Goal: Transaction & Acquisition: Purchase product/service

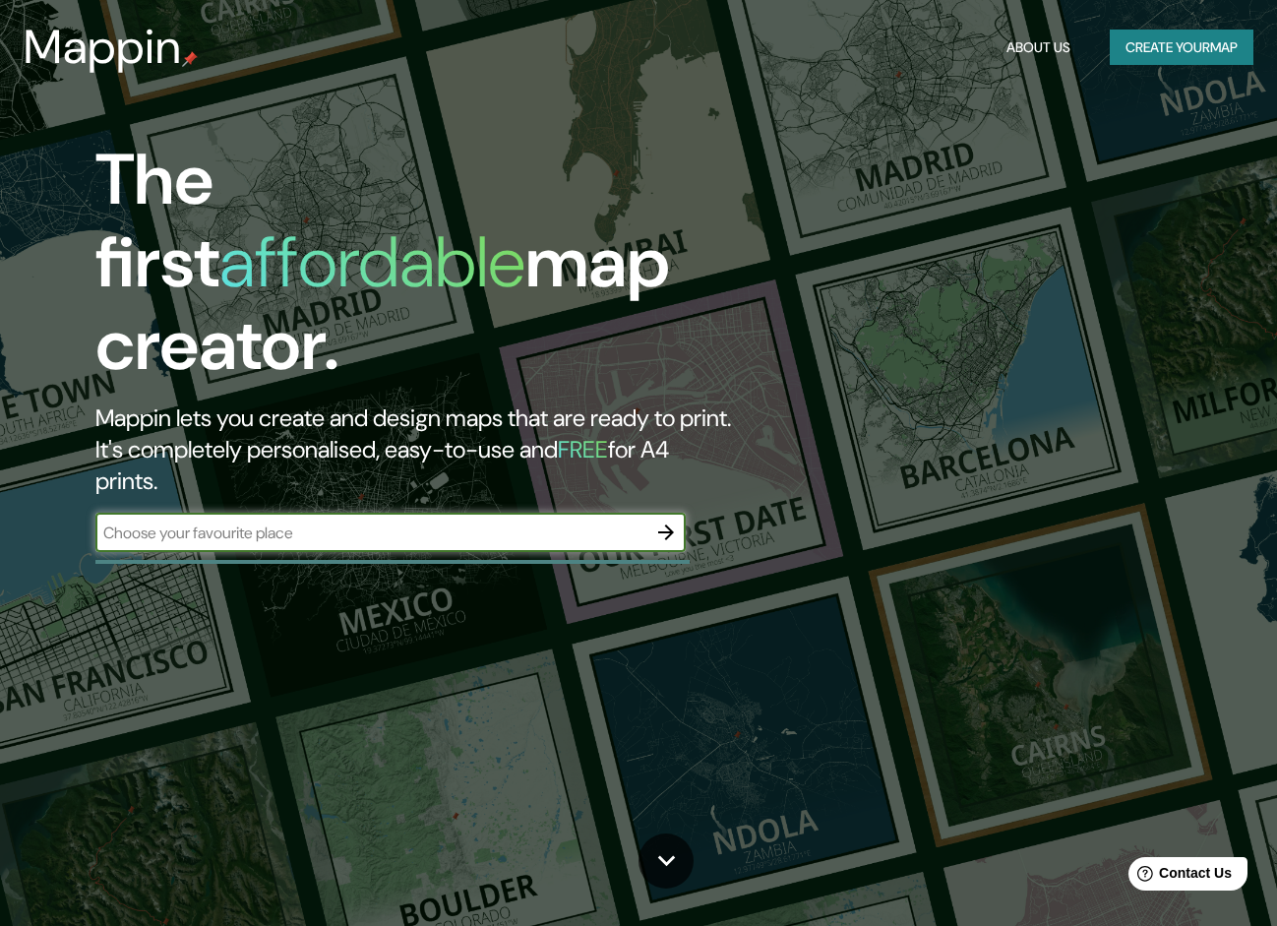
click at [573, 522] on input "text" at bounding box center [370, 533] width 551 height 23
type input "[GEOGRAPHIC_DATA]"
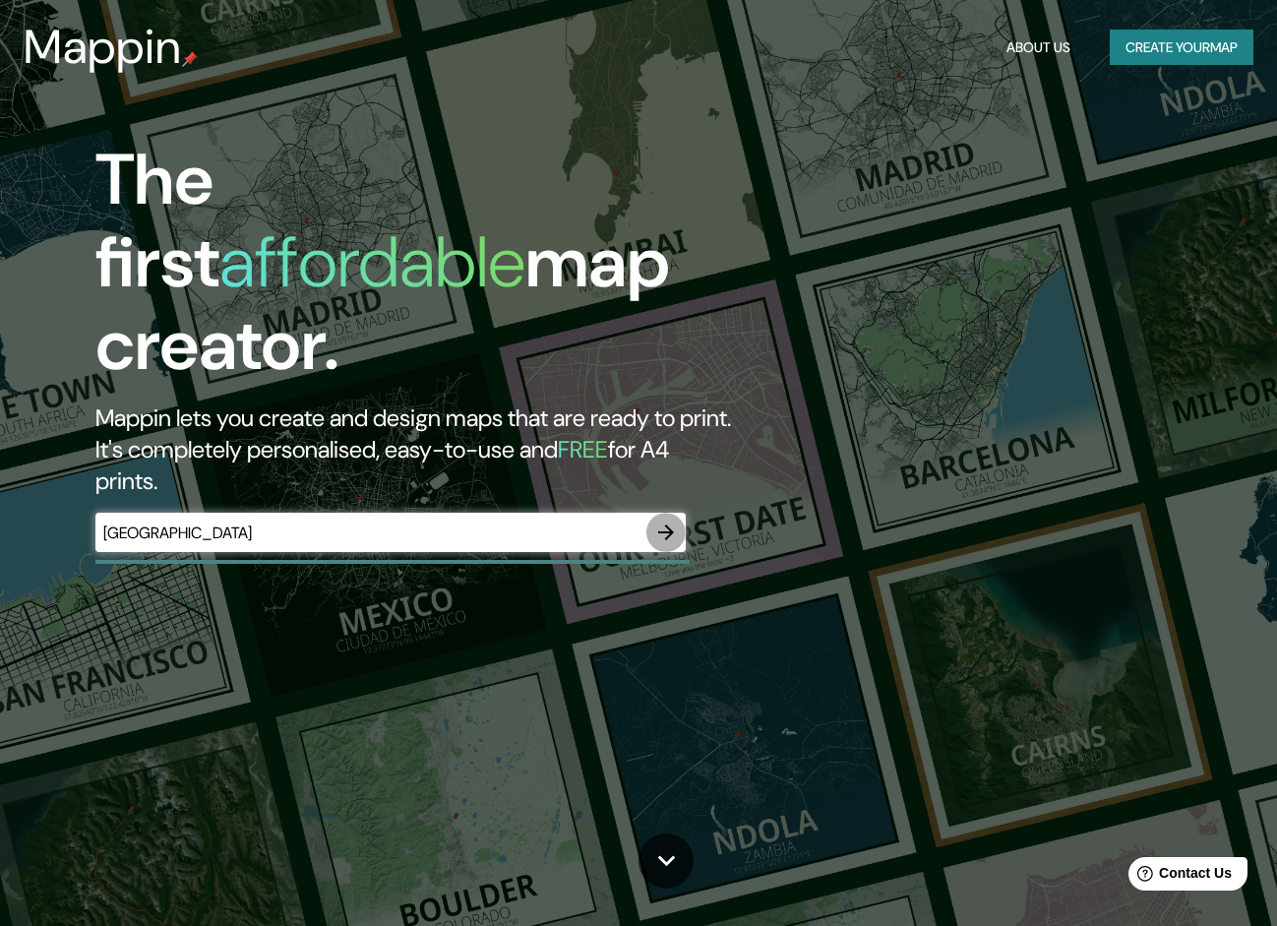
click at [671, 525] on icon "button" at bounding box center [666, 533] width 16 height 16
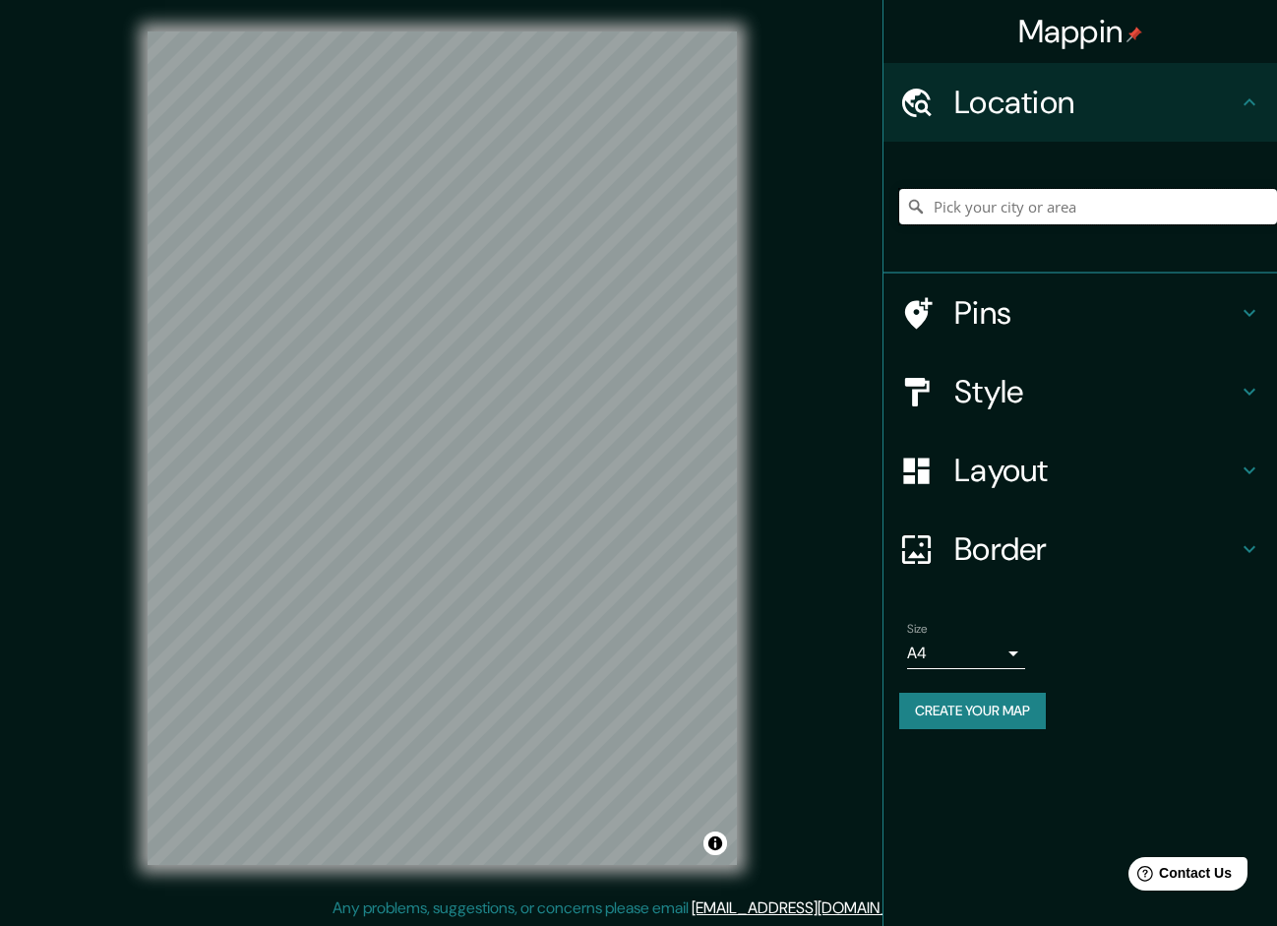
click at [1053, 215] on input "Pick your city or area" at bounding box center [1088, 206] width 378 height 35
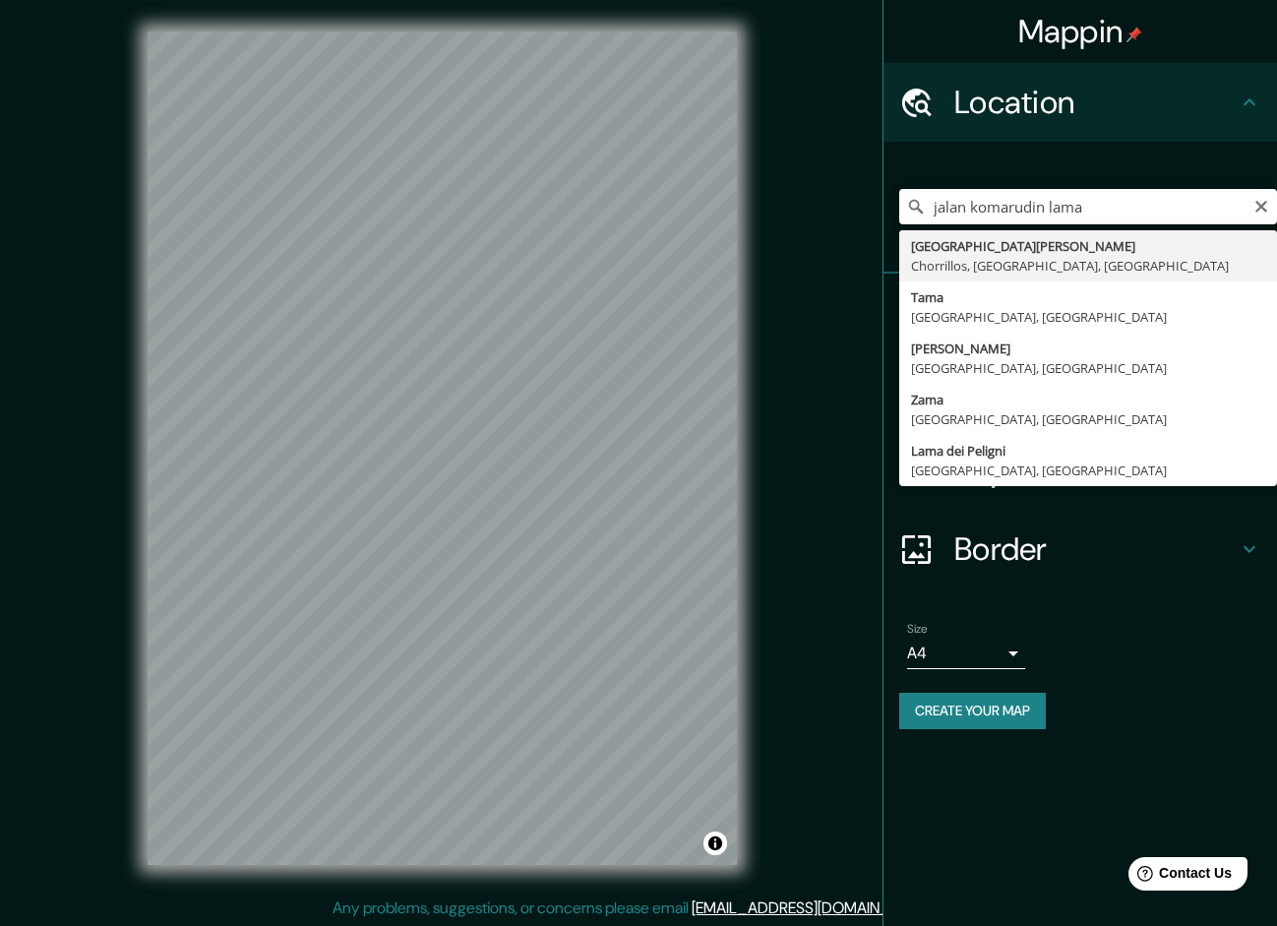
drag, startPoint x: 1135, startPoint y: 194, endPoint x: 821, endPoint y: 206, distance: 314.2
click at [821, 206] on div "Mappin Location [GEOGRAPHIC_DATA] lama [GEOGRAPHIC_DATA][PERSON_NAME], [GEOGRAP…" at bounding box center [638, 464] width 1277 height 928
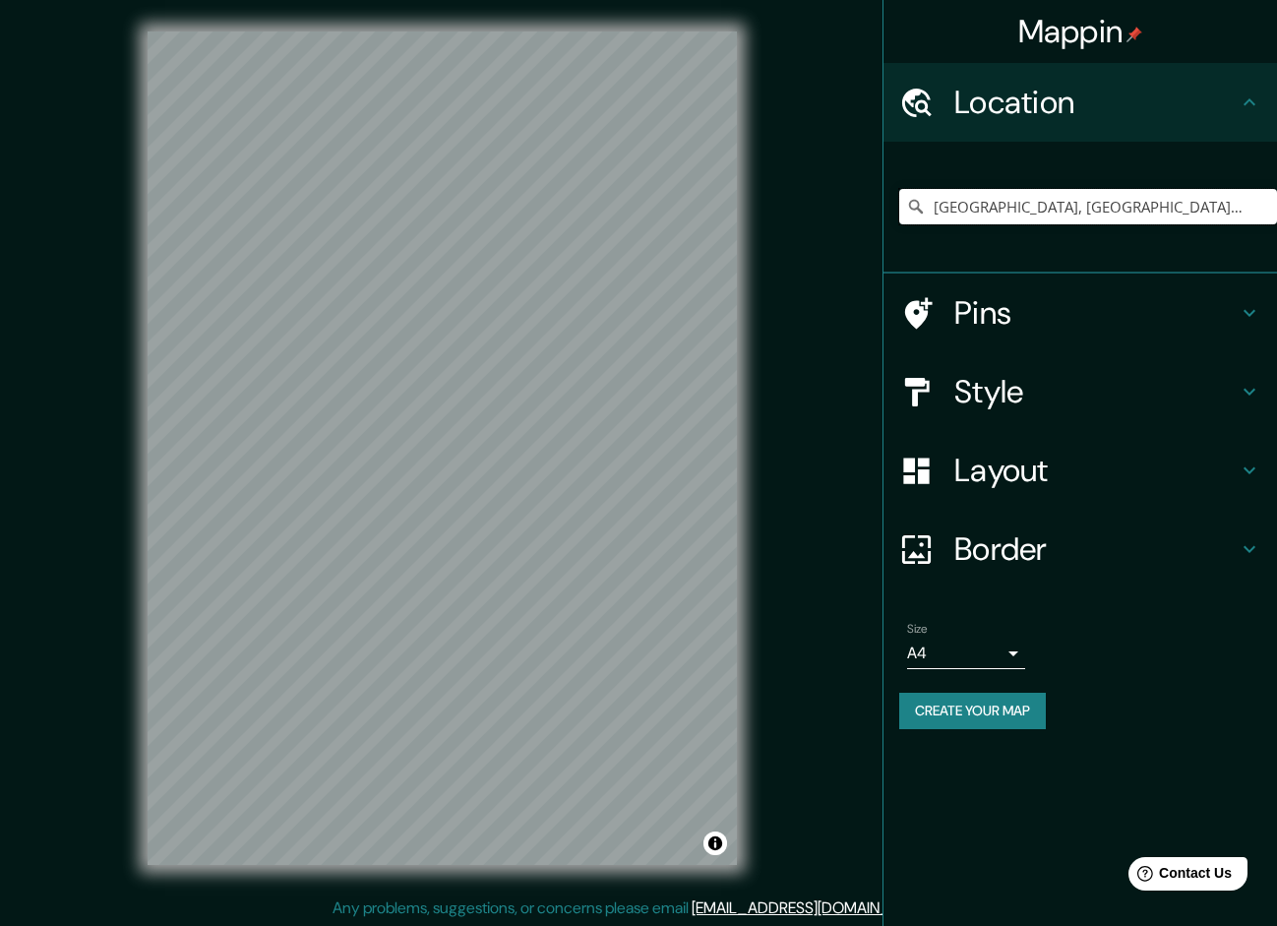
drag, startPoint x: 1176, startPoint y: 200, endPoint x: 800, endPoint y: 208, distance: 376.0
click at [800, 208] on div "Mappin Location [GEOGRAPHIC_DATA], [GEOGRAPHIC_DATA], [GEOGRAPHIC_DATA] Pins St…" at bounding box center [638, 464] width 1277 height 928
drag, startPoint x: 1112, startPoint y: 207, endPoint x: 896, endPoint y: 213, distance: 216.6
click at [896, 213] on div "[GEOGRAPHIC_DATA], [GEOGRAPHIC_DATA], [GEOGRAPHIC_DATA] [GEOGRAPHIC_DATA], [GEO…" at bounding box center [1081, 208] width 394 height 132
type input "Tama-ku, [GEOGRAPHIC_DATA], [GEOGRAPHIC_DATA], [GEOGRAPHIC_DATA]"
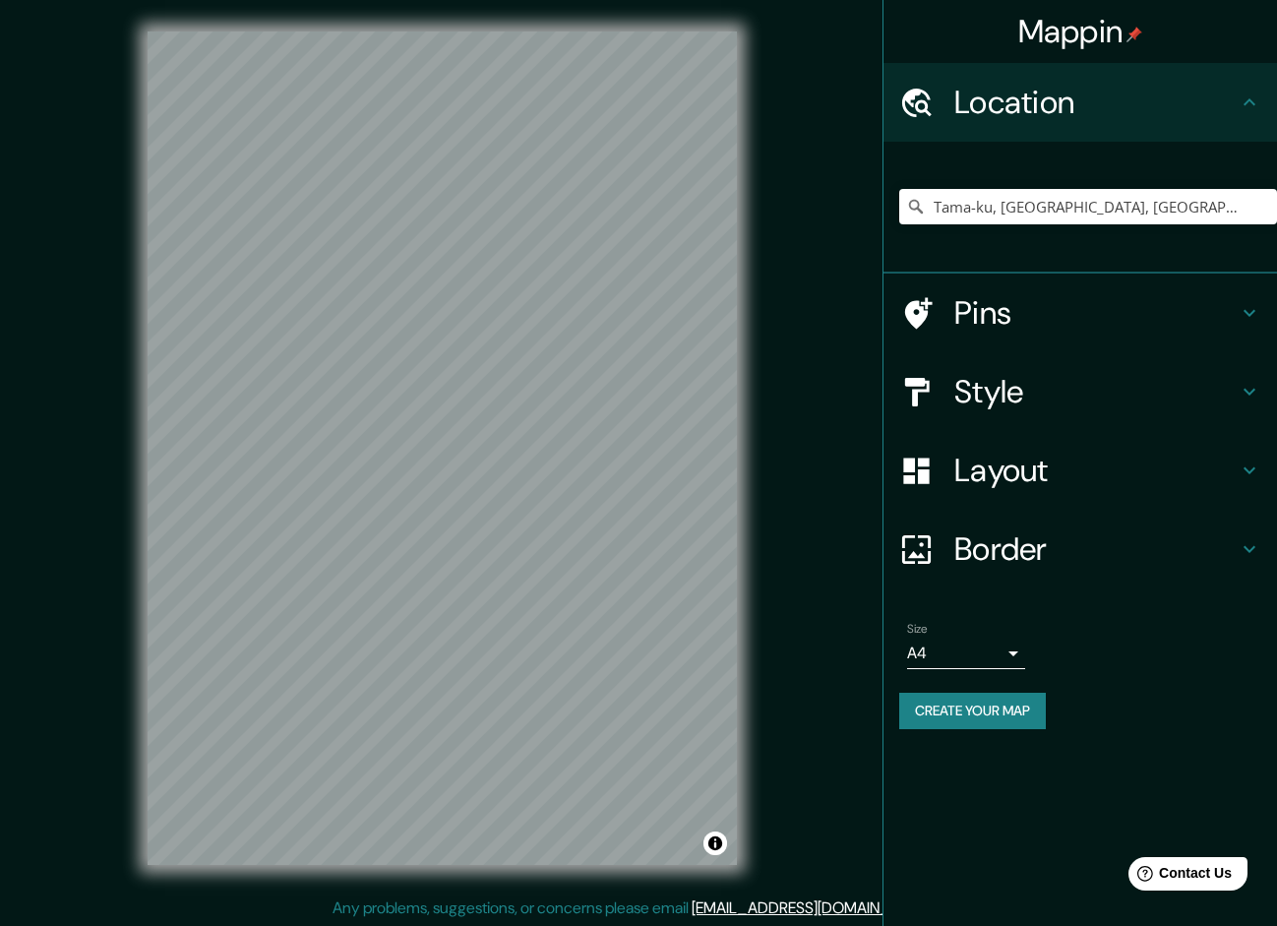
click at [1086, 394] on h4 "Style" at bounding box center [1096, 391] width 283 height 39
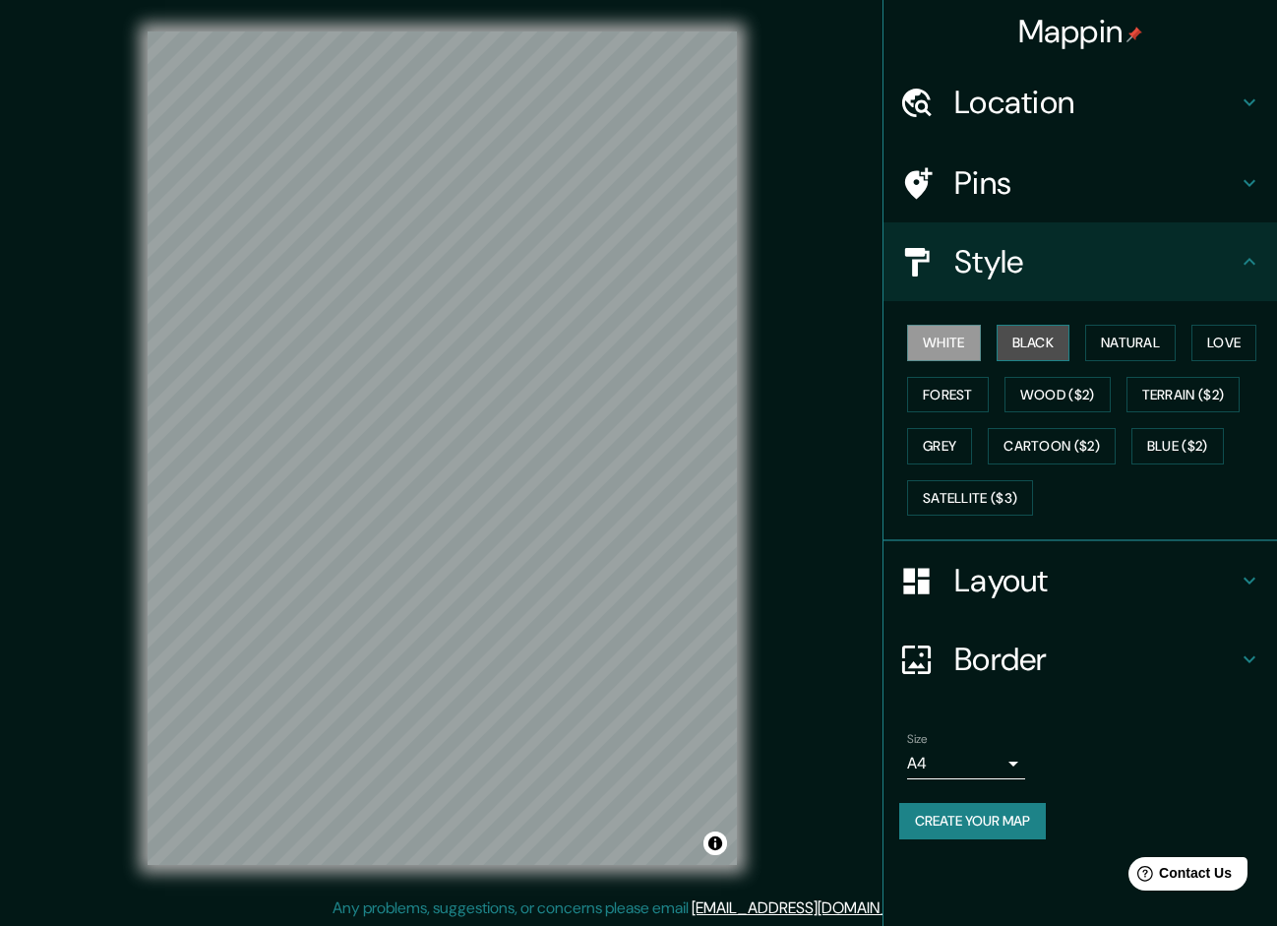
click at [1022, 335] on button "Black" at bounding box center [1034, 343] width 74 height 36
click at [1150, 342] on button "Natural" at bounding box center [1130, 343] width 91 height 36
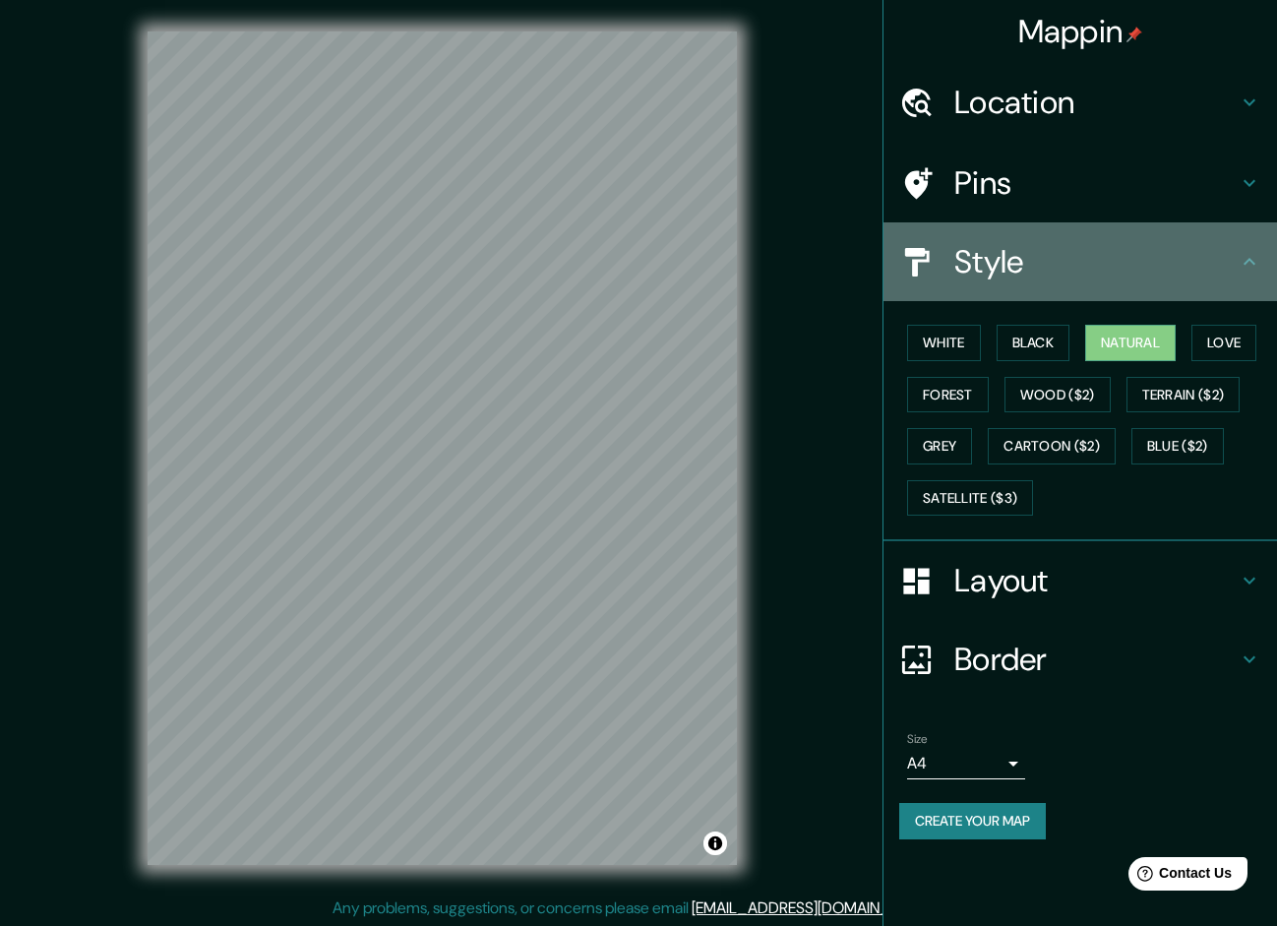
click at [1194, 264] on h4 "Style" at bounding box center [1096, 261] width 283 height 39
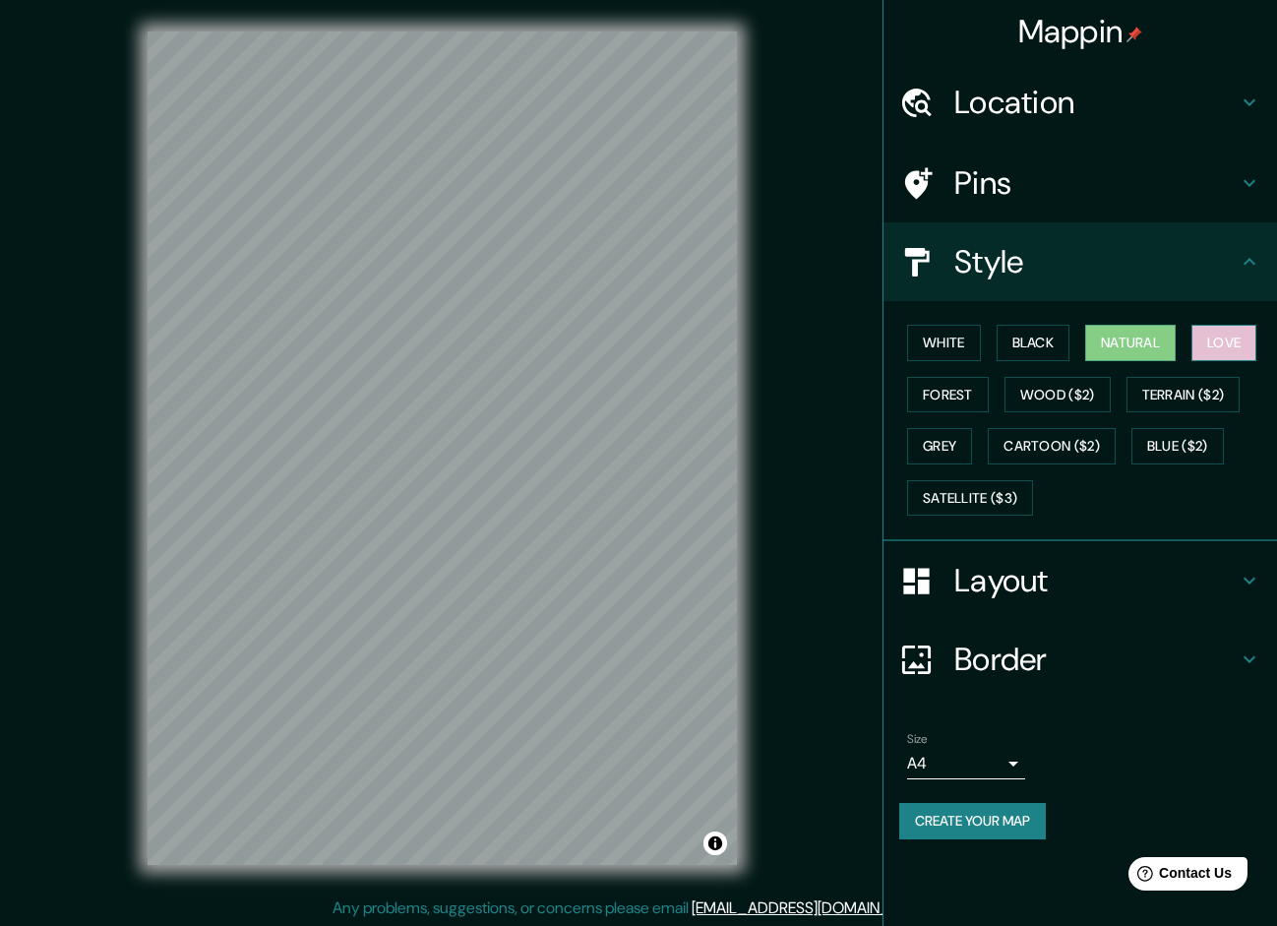
click at [1221, 338] on button "Love" at bounding box center [1224, 343] width 65 height 36
click at [939, 406] on button "Forest" at bounding box center [948, 395] width 82 height 36
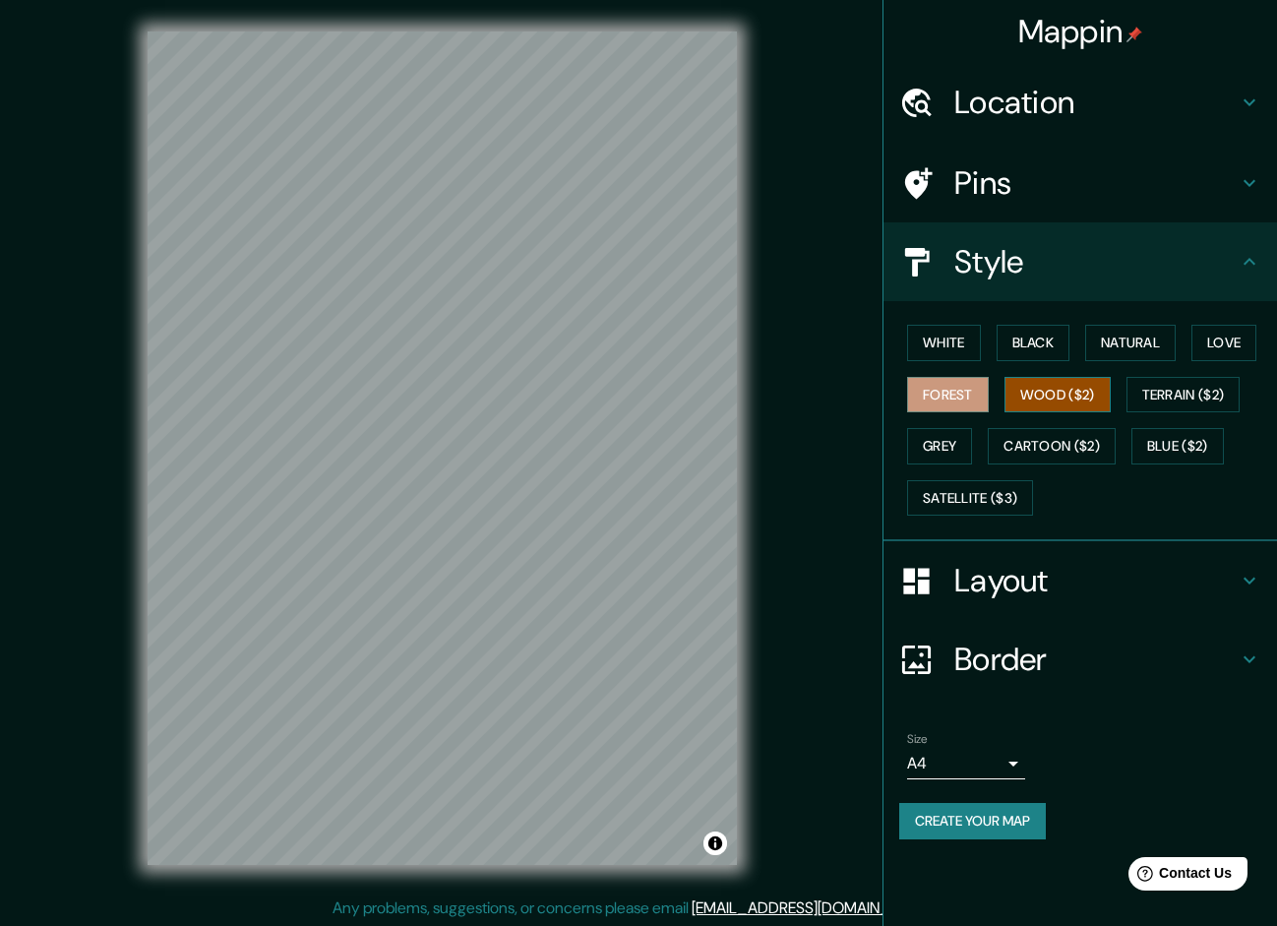
click at [1041, 399] on button "Wood ($2)" at bounding box center [1058, 395] width 106 height 36
click at [1091, 581] on h4 "Layout" at bounding box center [1096, 580] width 283 height 39
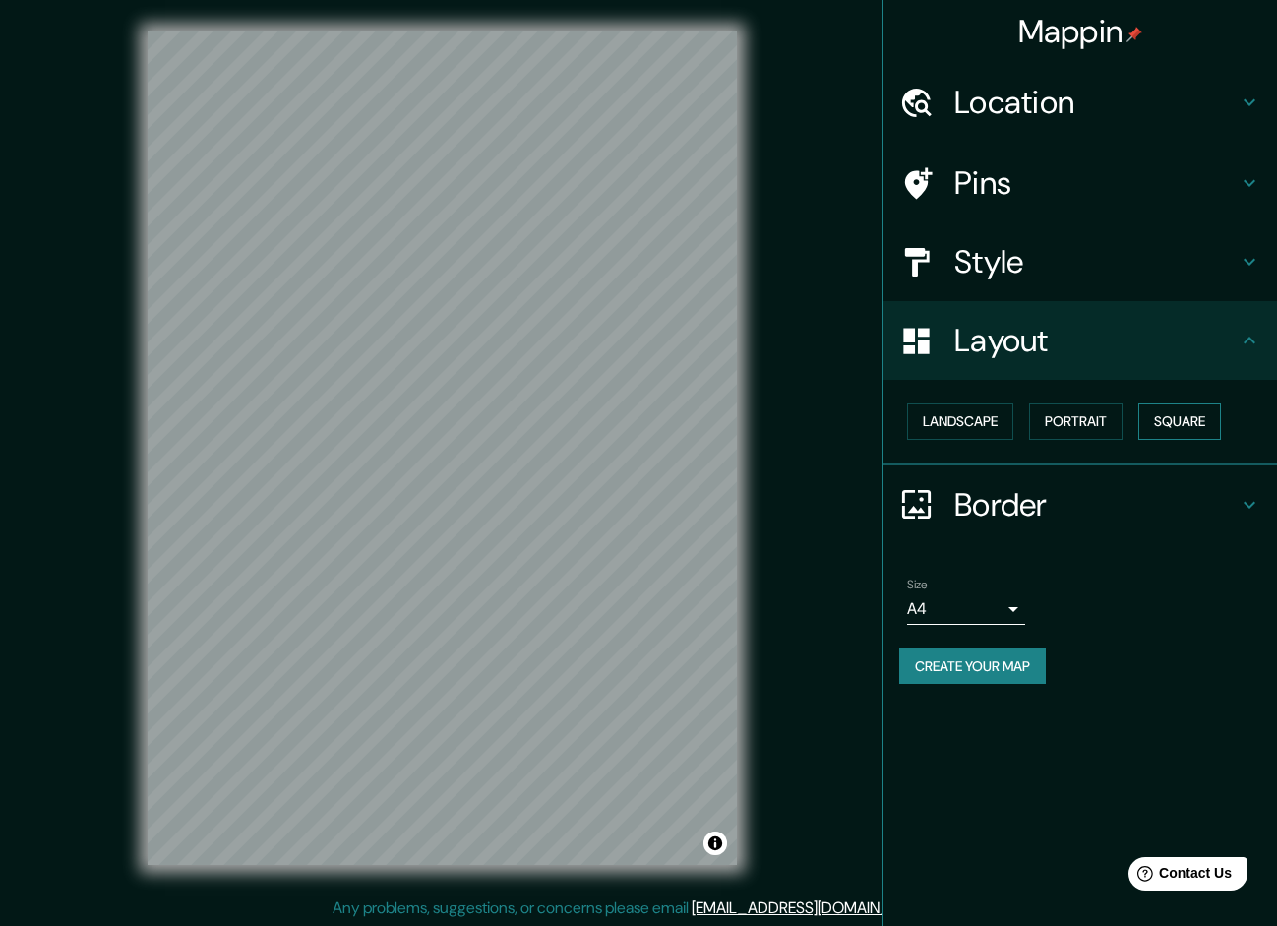
click at [1165, 416] on button "Square" at bounding box center [1180, 421] width 83 height 36
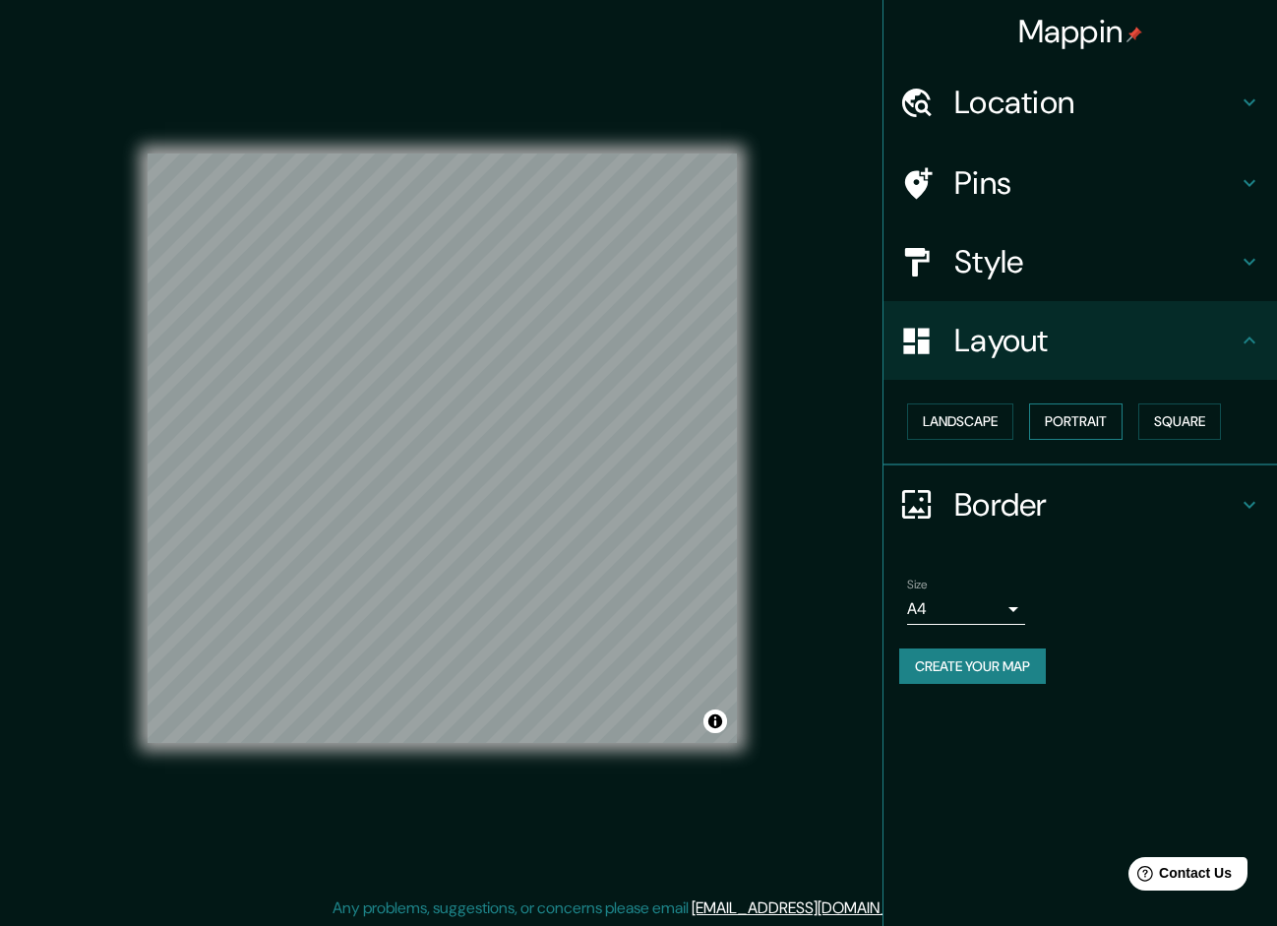
click at [1039, 424] on button "Portrait" at bounding box center [1075, 421] width 93 height 36
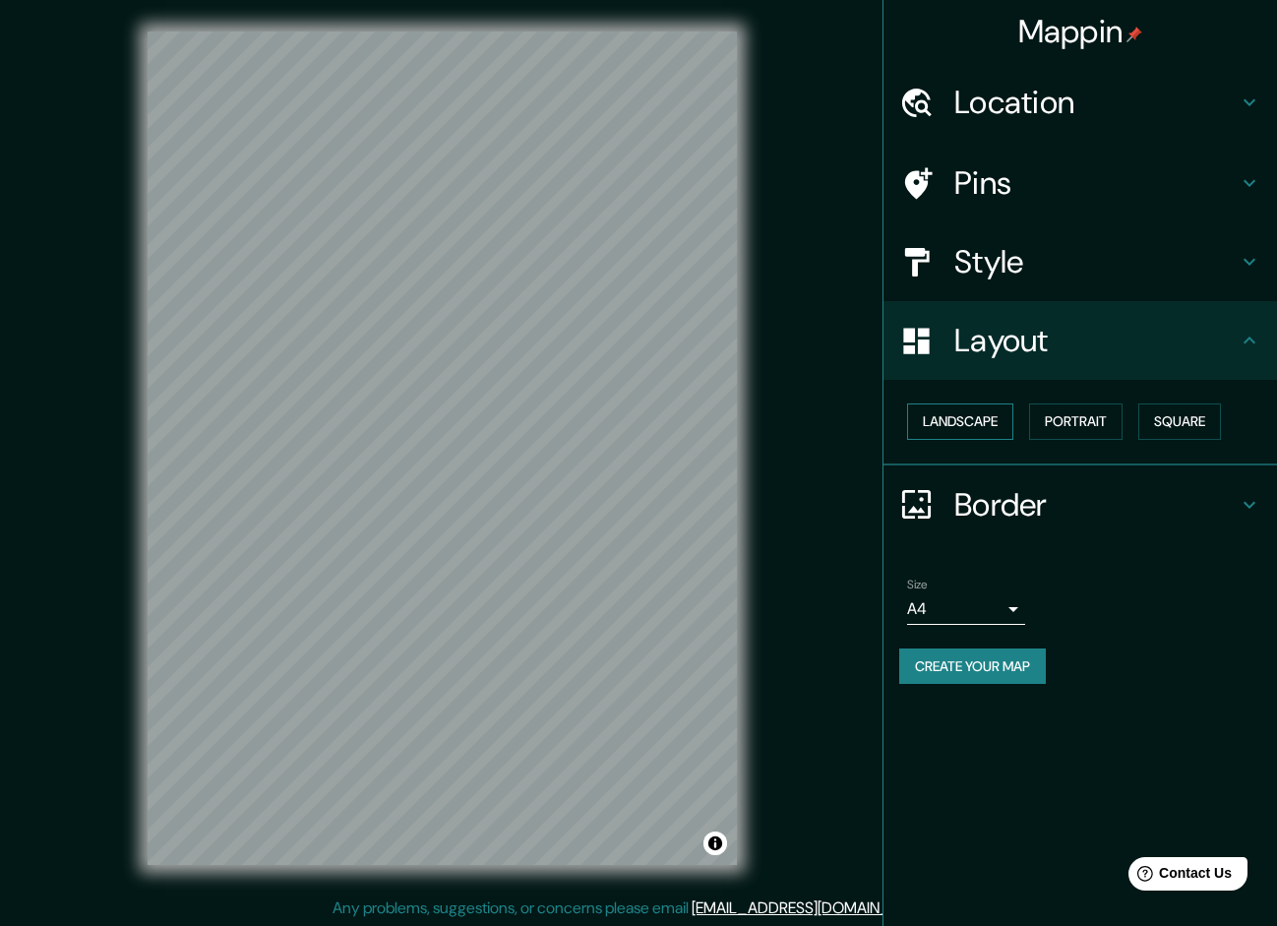
click at [983, 421] on button "Landscape" at bounding box center [960, 421] width 106 height 36
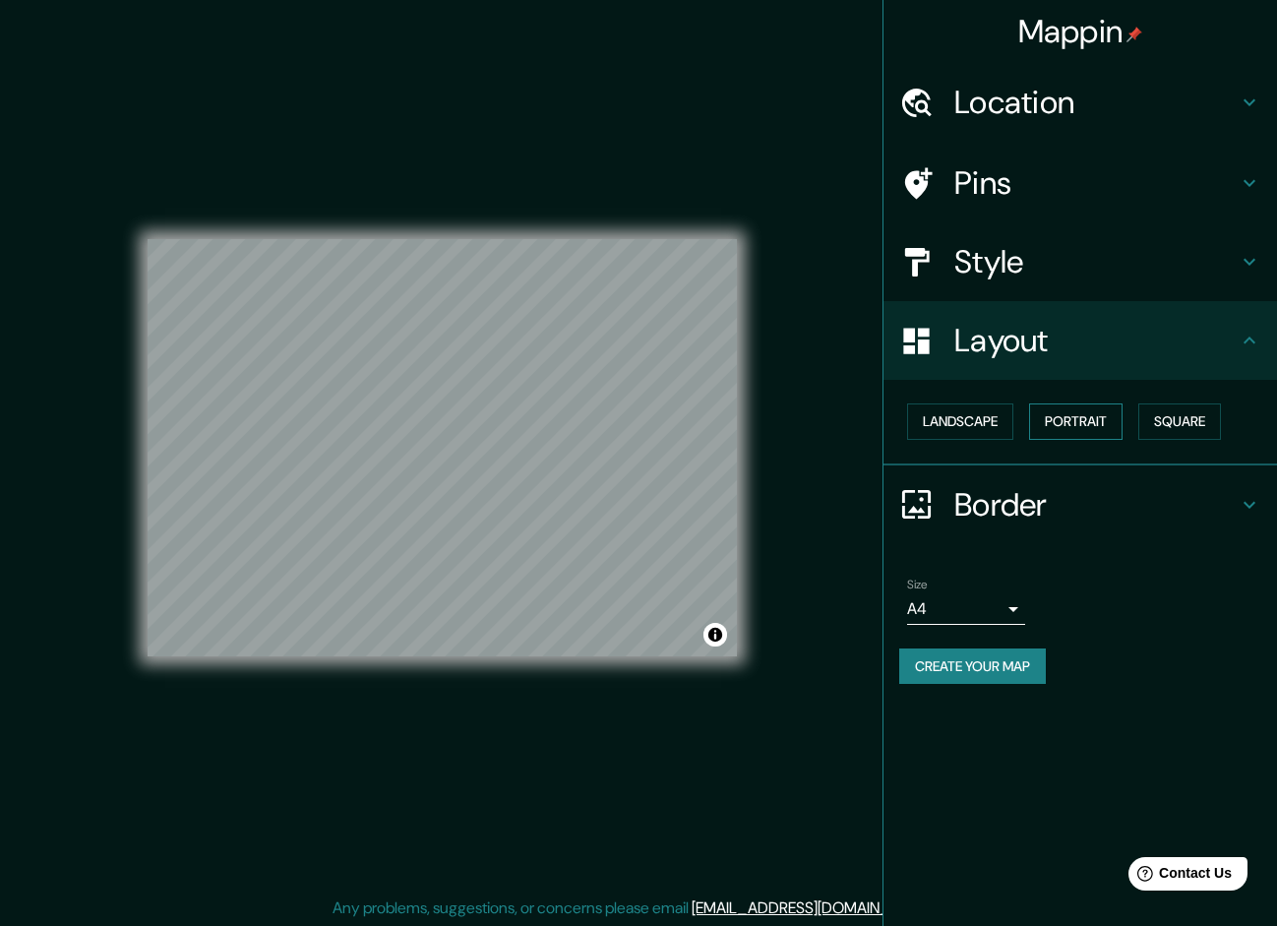
click at [1119, 423] on button "Portrait" at bounding box center [1075, 421] width 93 height 36
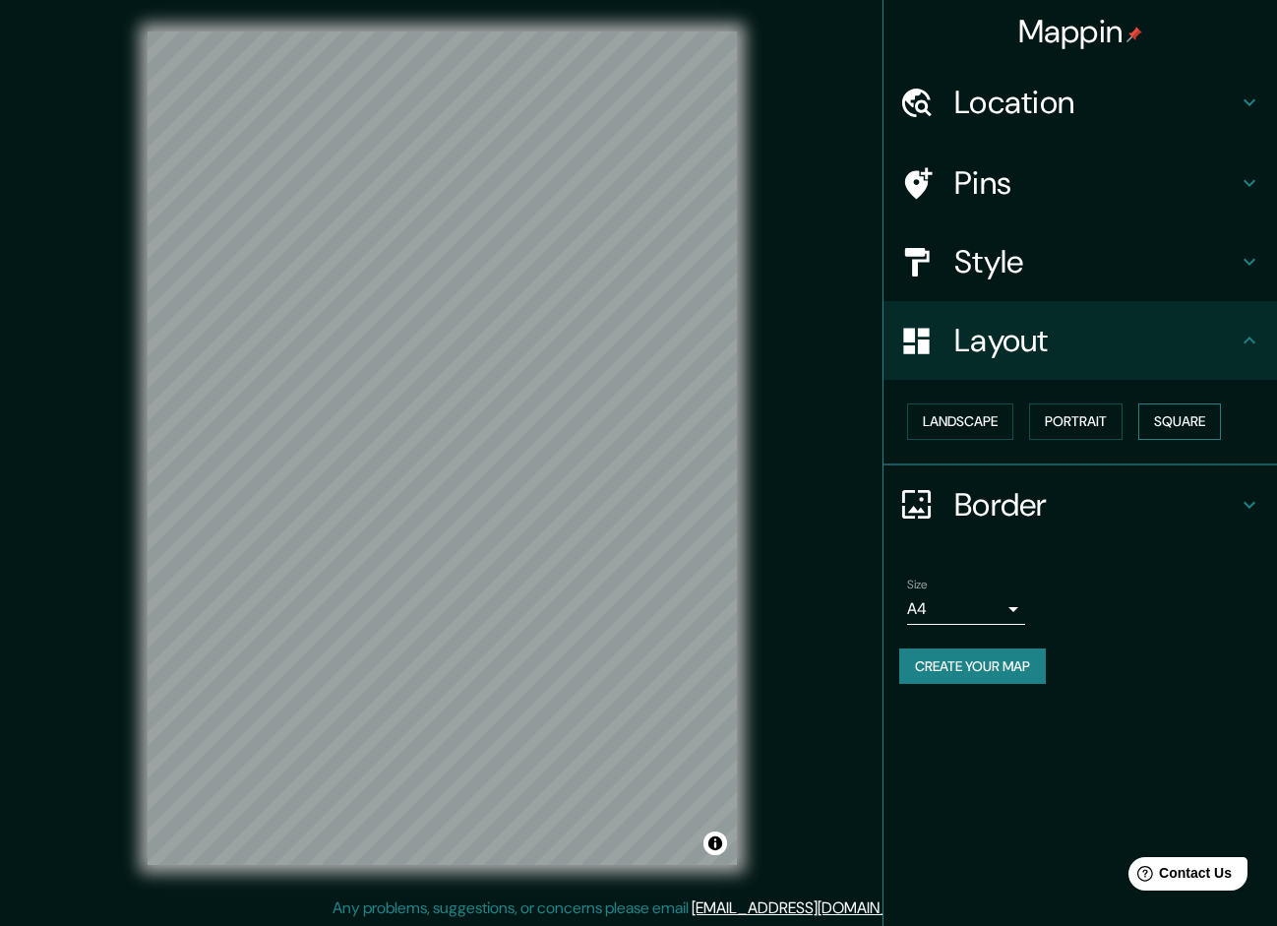
click at [1154, 425] on button "Square" at bounding box center [1180, 421] width 83 height 36
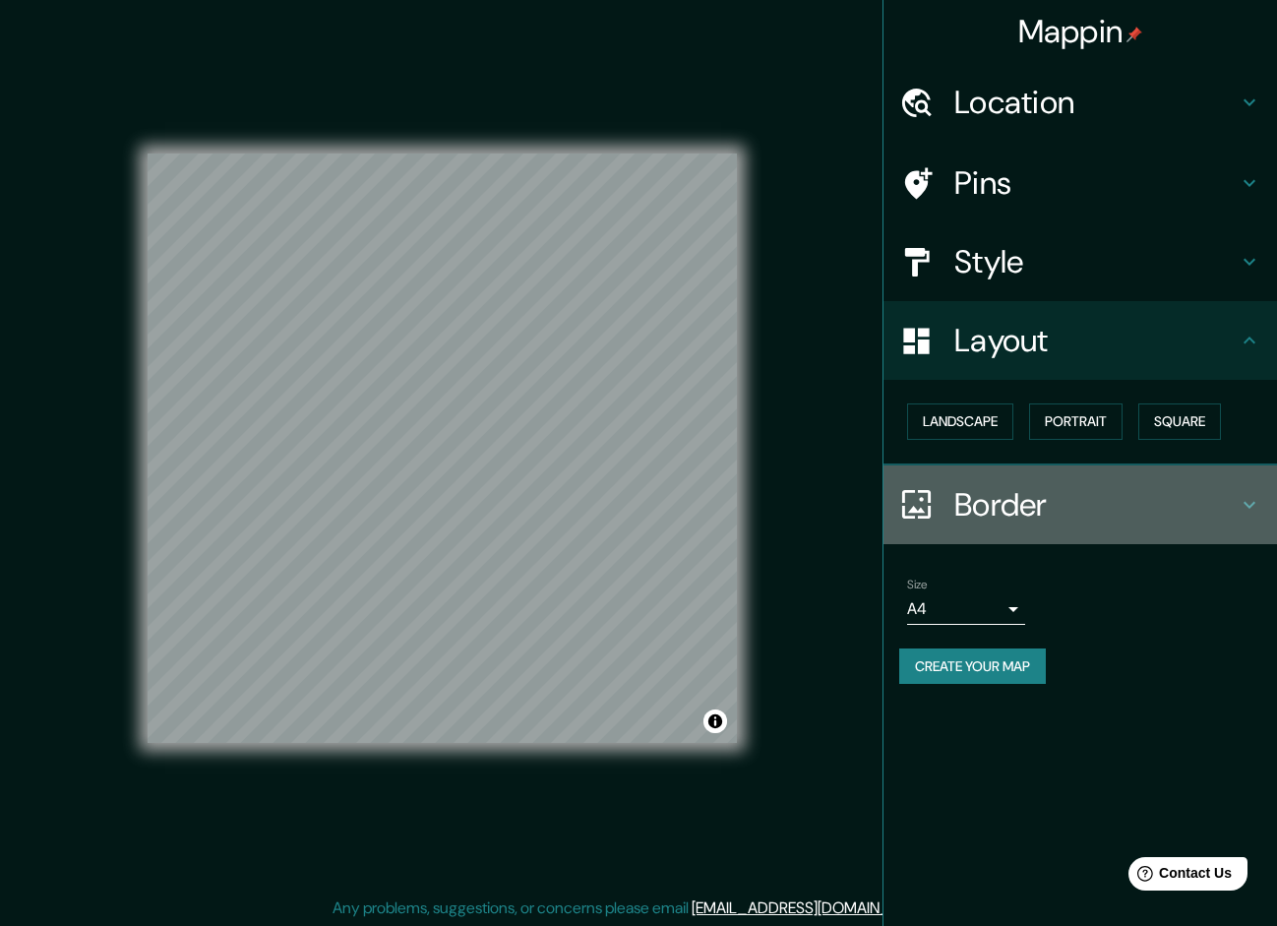
click at [1155, 482] on div "Border" at bounding box center [1081, 504] width 394 height 79
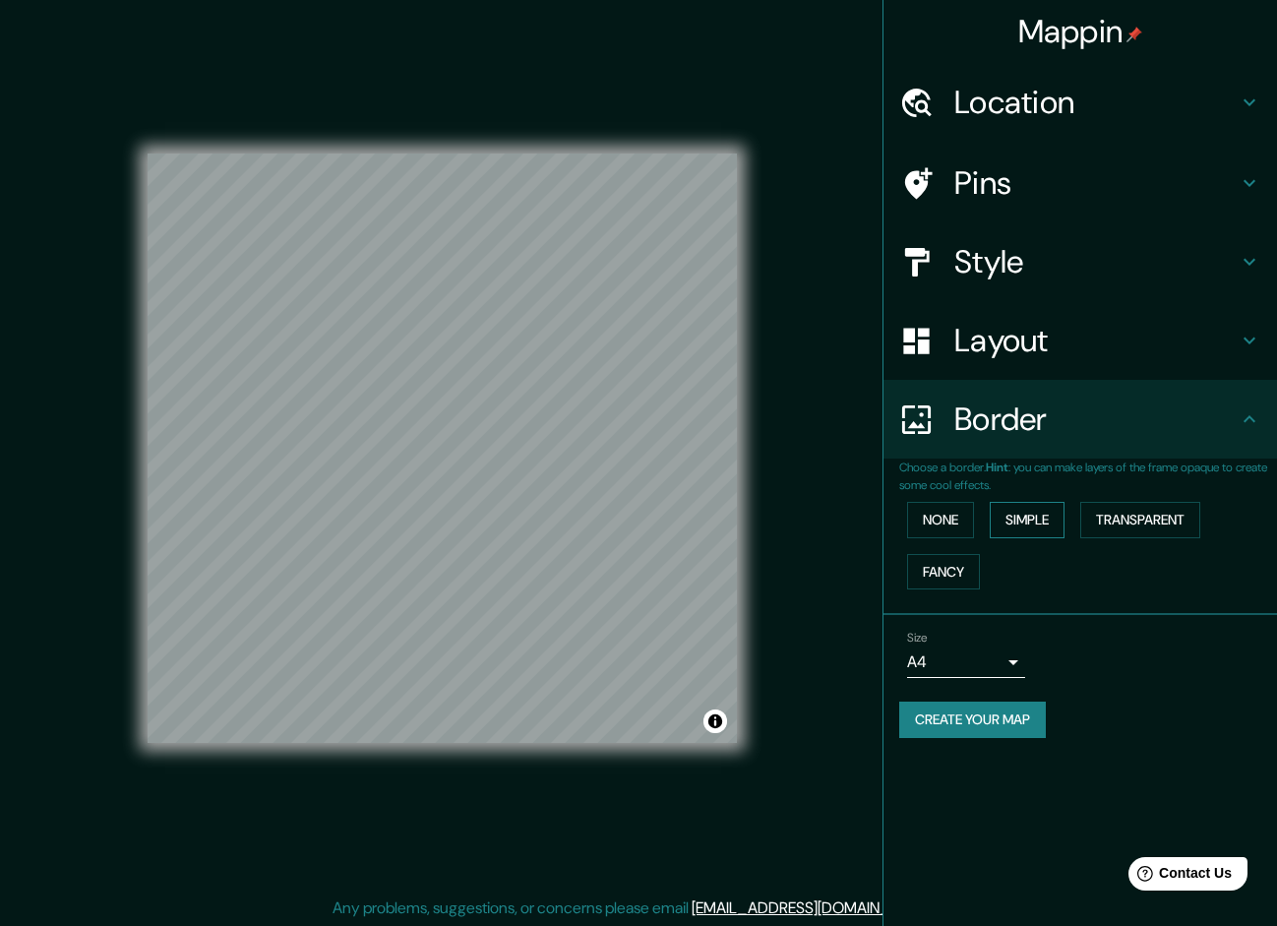
click at [1016, 520] on button "Simple" at bounding box center [1027, 520] width 75 height 36
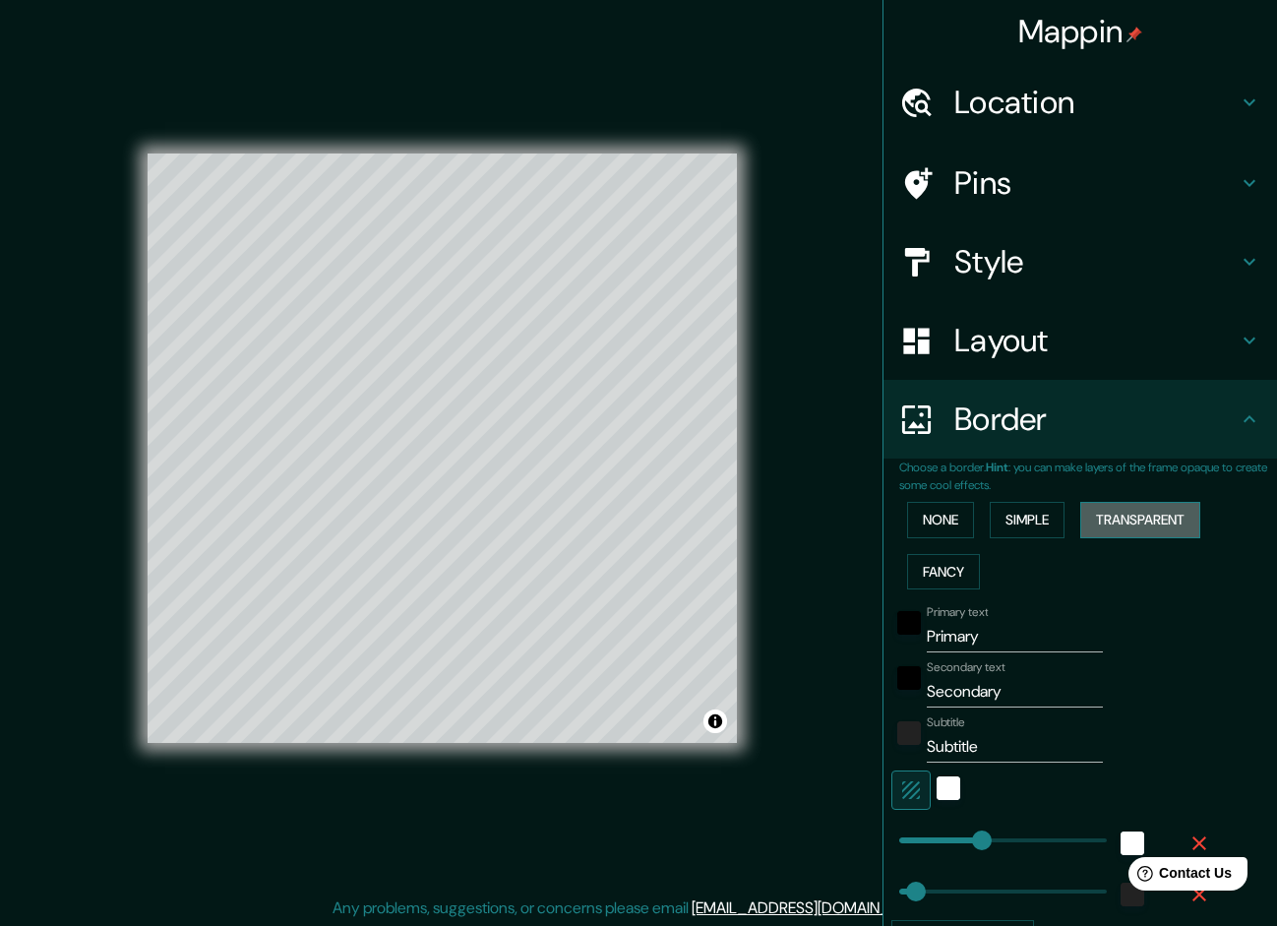
click at [1131, 516] on button "Transparent" at bounding box center [1141, 520] width 120 height 36
click at [923, 513] on button "None" at bounding box center [940, 520] width 67 height 36
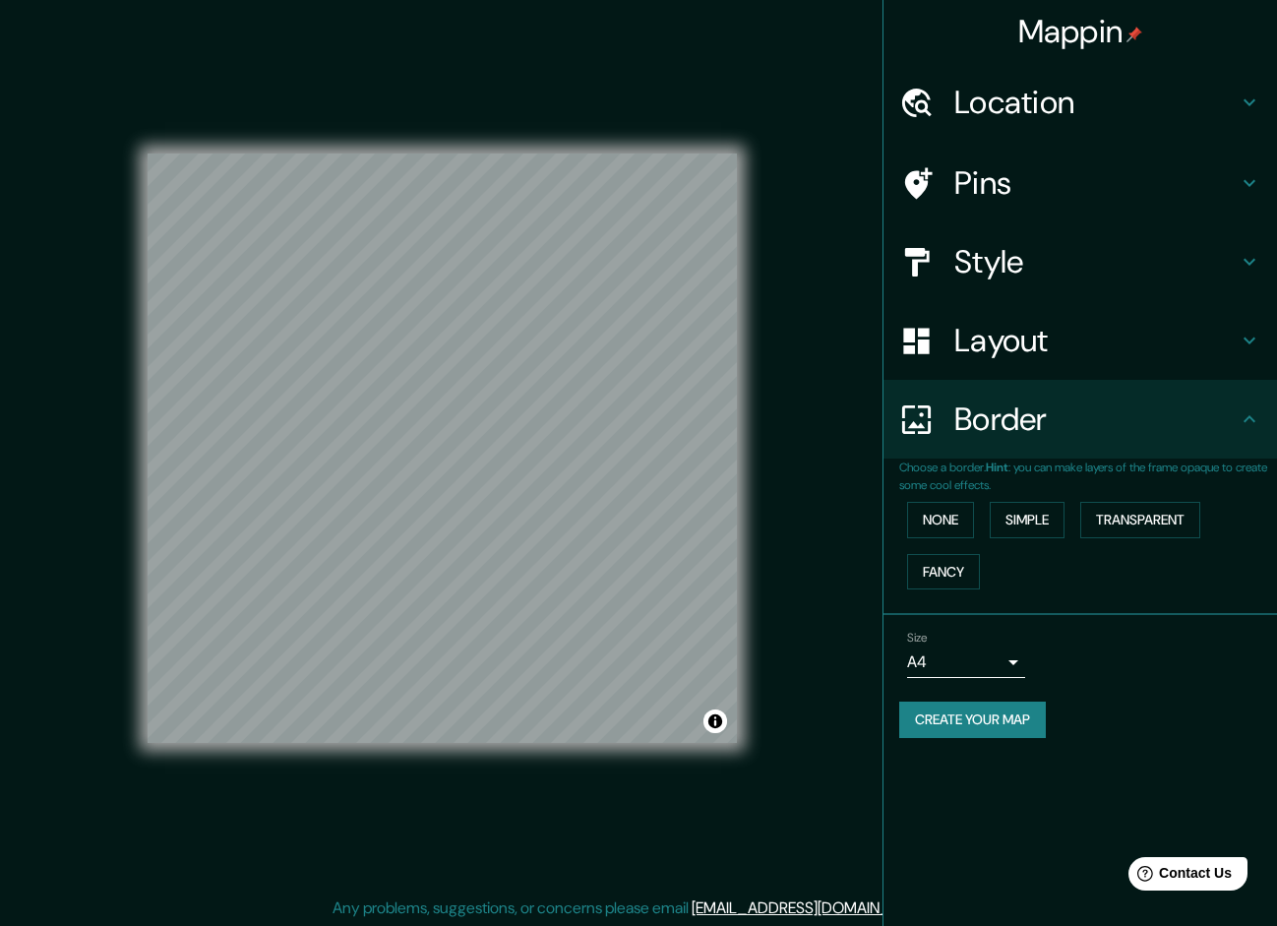
click at [1135, 278] on h4 "Style" at bounding box center [1096, 261] width 283 height 39
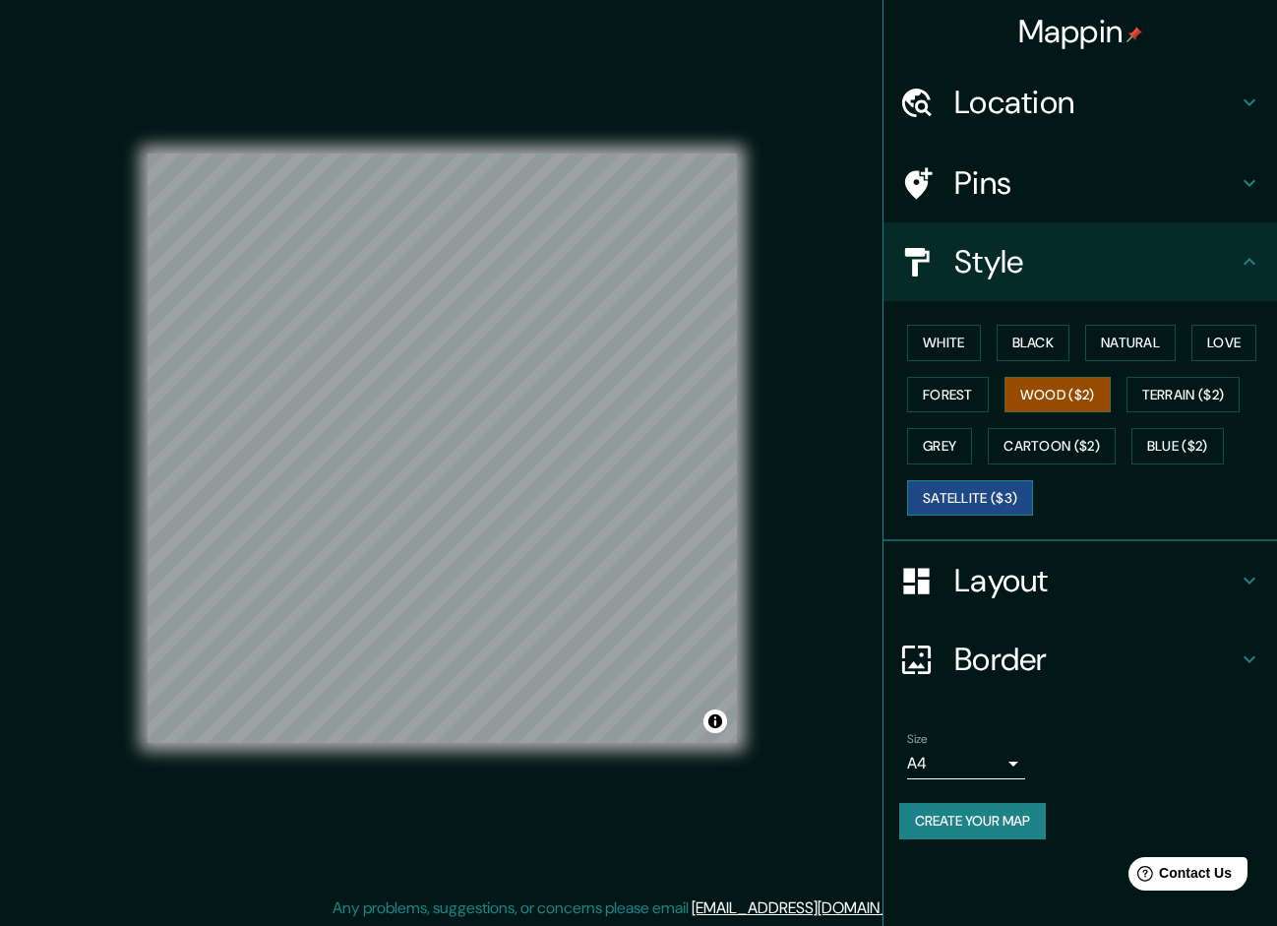
click at [1003, 499] on button "Satellite ($3)" at bounding box center [970, 498] width 126 height 36
click at [1055, 456] on button "Cartoon ($2)" at bounding box center [1052, 446] width 128 height 36
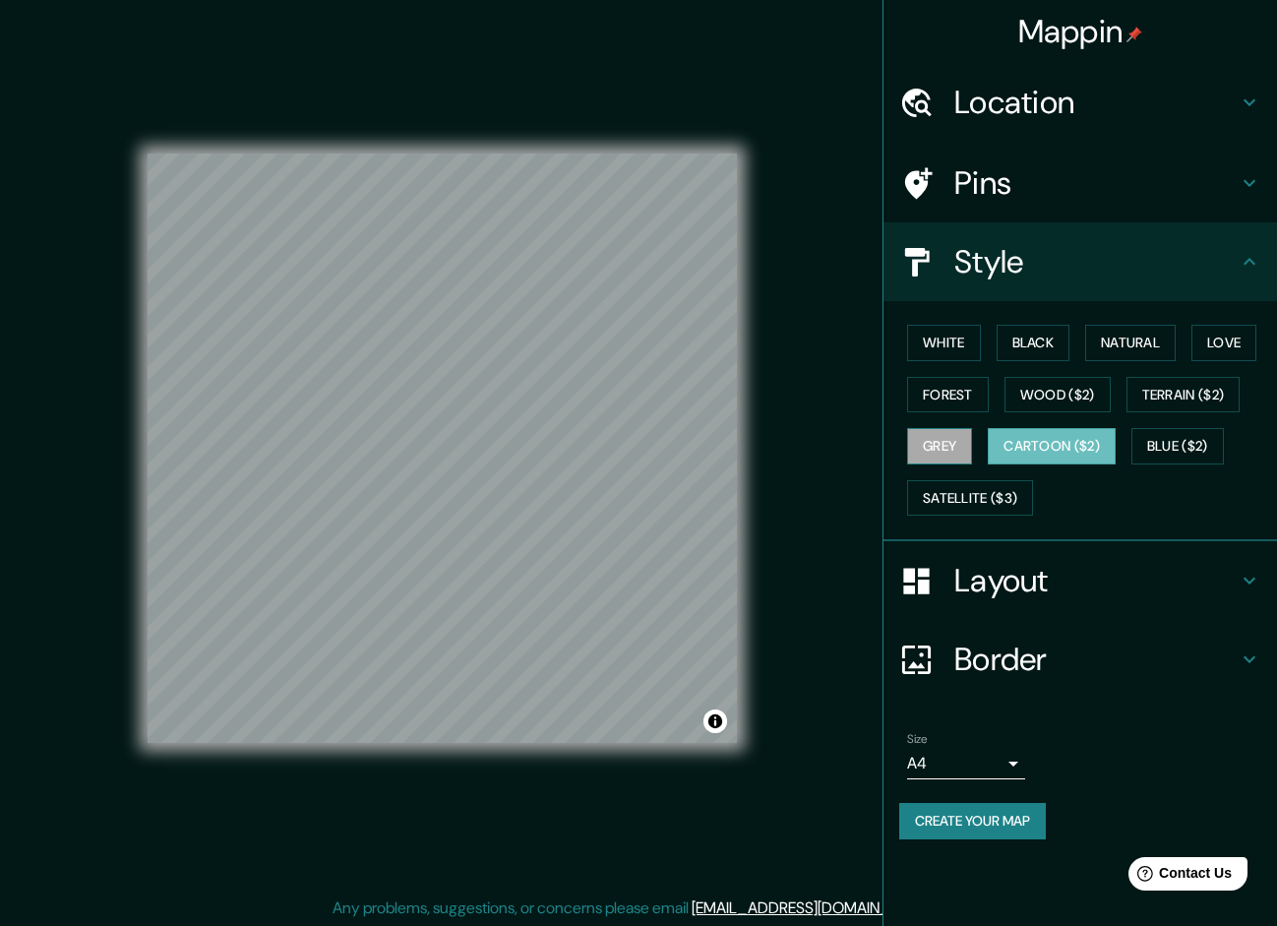
click at [949, 429] on button "Grey" at bounding box center [939, 446] width 65 height 36
click at [1207, 382] on button "Terrain ($2)" at bounding box center [1184, 395] width 114 height 36
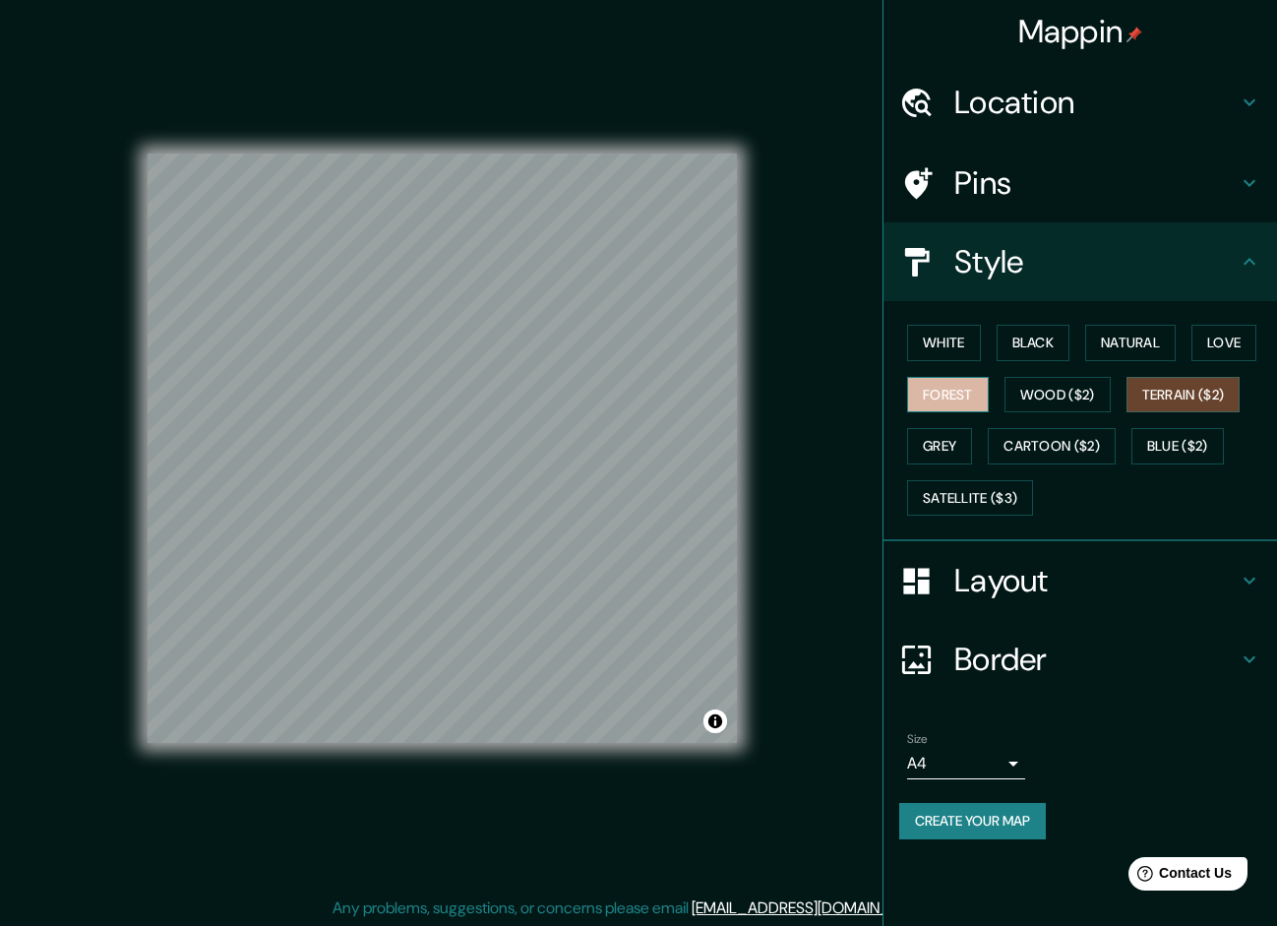
click at [965, 400] on button "Forest" at bounding box center [948, 395] width 82 height 36
click at [1122, 353] on button "Natural" at bounding box center [1130, 343] width 91 height 36
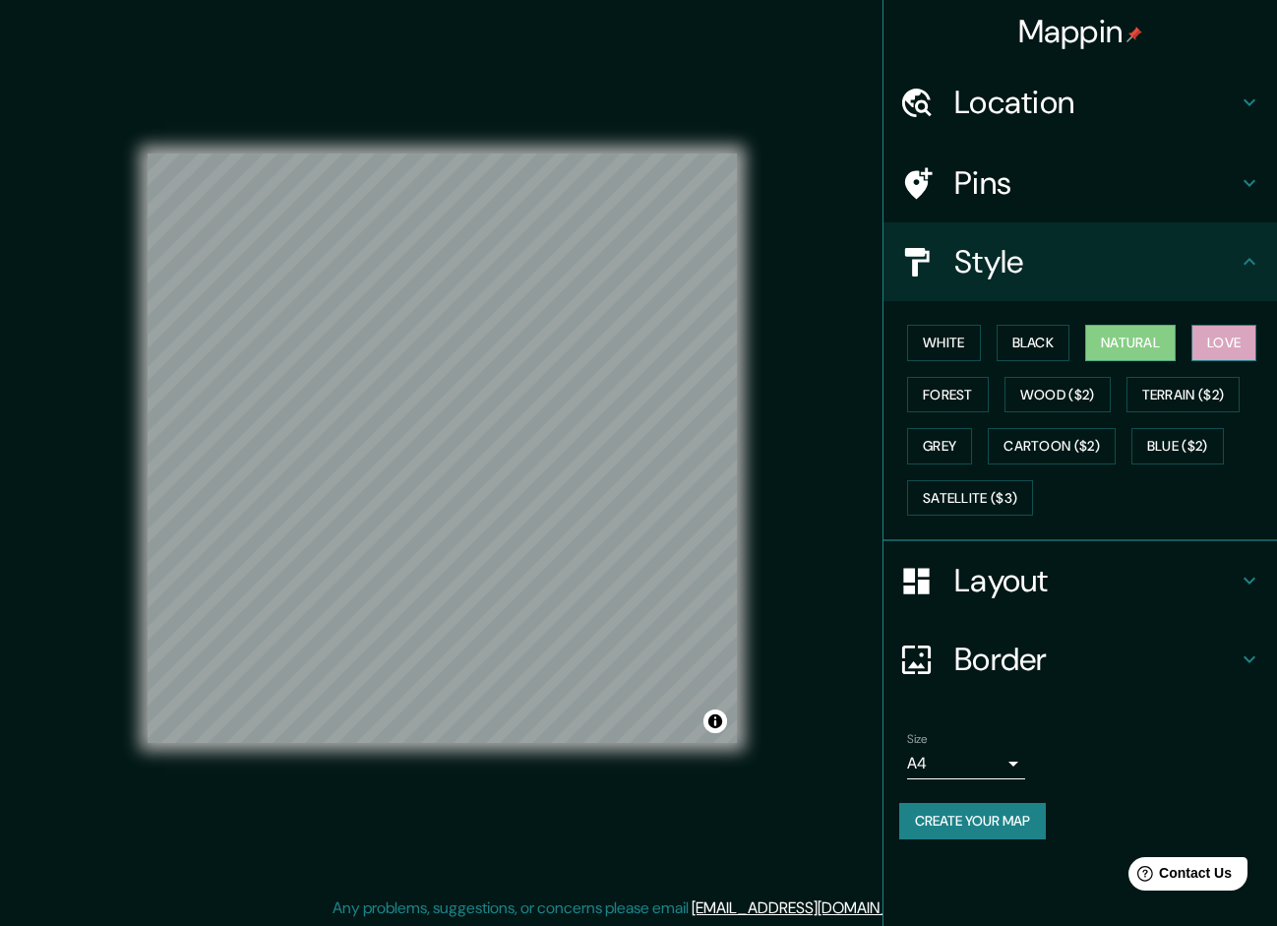
click at [1241, 346] on button "Love" at bounding box center [1224, 343] width 65 height 36
click at [1046, 350] on button "Black" at bounding box center [1034, 343] width 74 height 36
drag, startPoint x: 1089, startPoint y: 346, endPoint x: 1017, endPoint y: 369, distance: 76.3
click at [1090, 346] on button "Natural" at bounding box center [1130, 343] width 91 height 36
click at [960, 387] on button "Forest" at bounding box center [948, 395] width 82 height 36
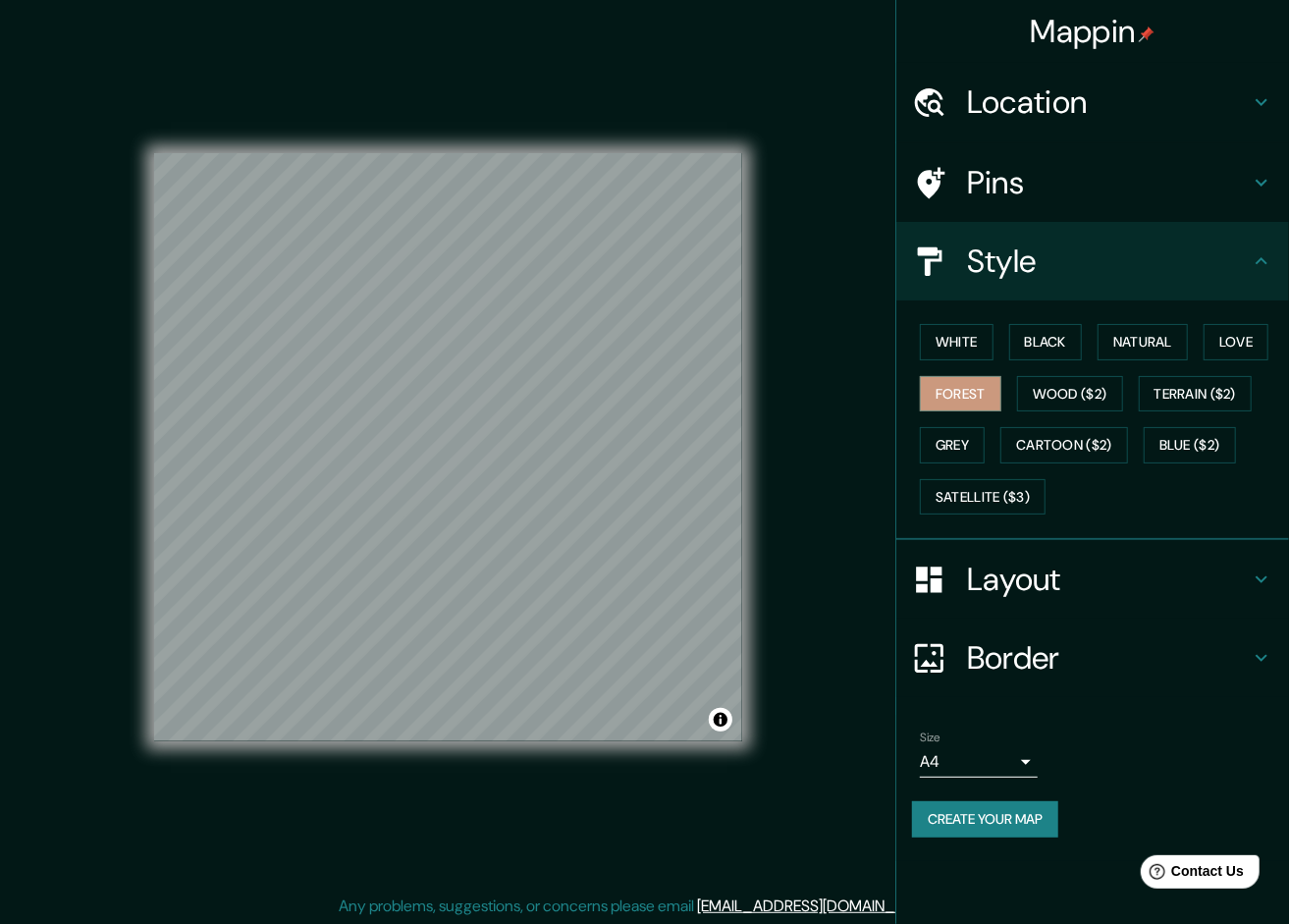
click at [995, 762] on body "Mappin Location [GEOGRAPHIC_DATA], [GEOGRAPHIC_DATA], [GEOGRAPHIC_DATA], [GEOGR…" at bounding box center [644, 462] width 1289 height 924
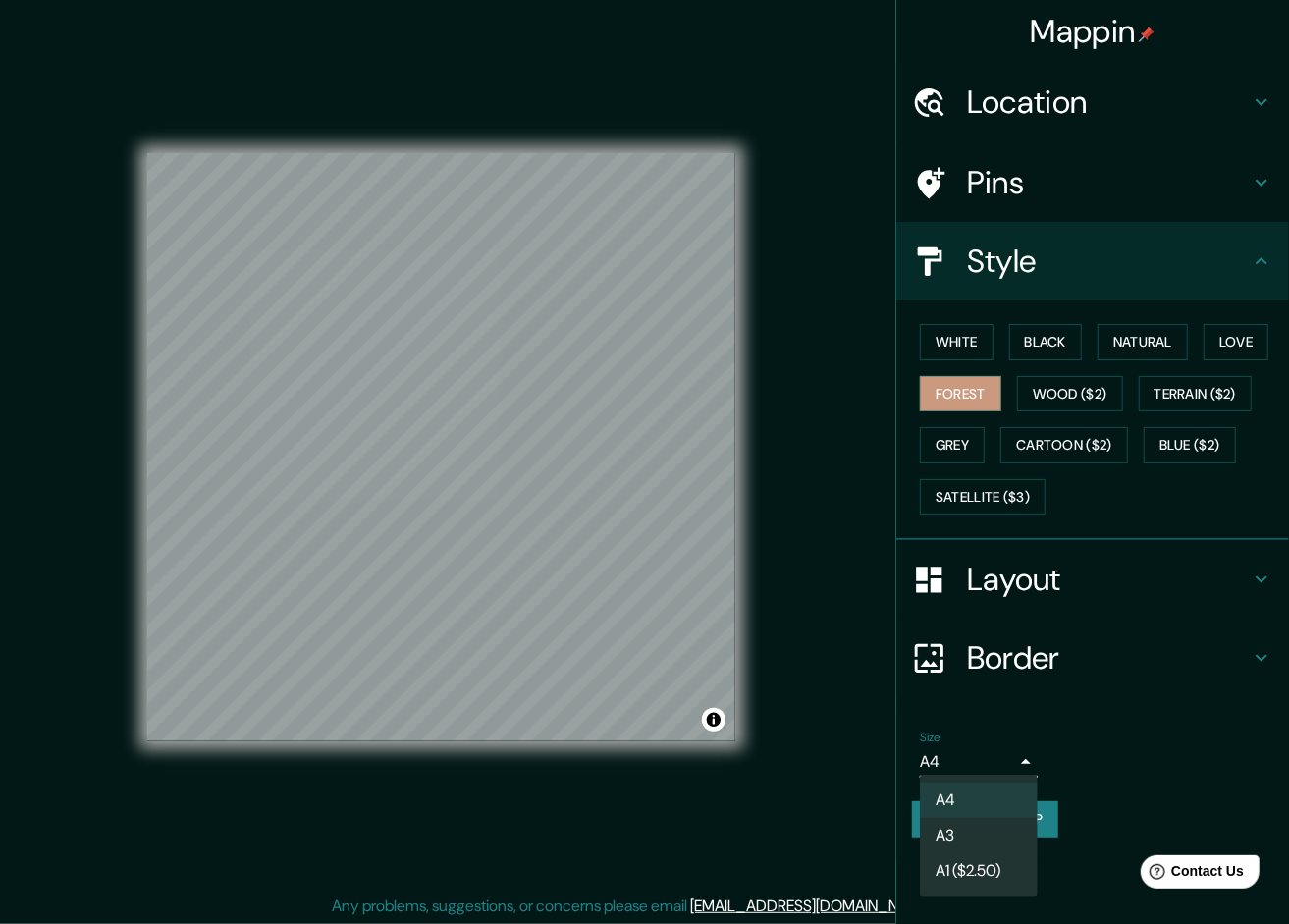
click at [1009, 760] on div at bounding box center [644, 462] width 1289 height 924
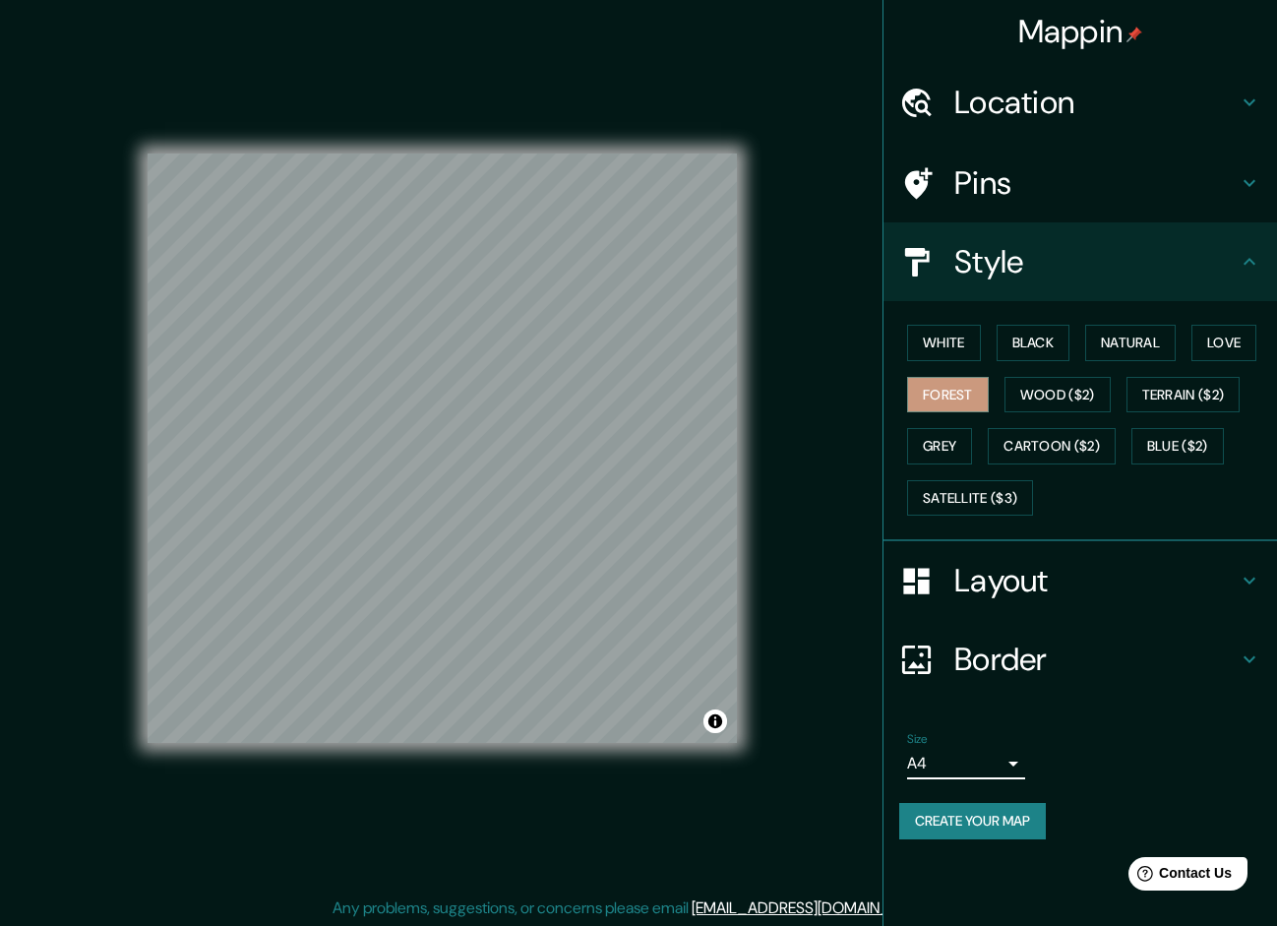
click at [1110, 199] on h4 "Pins" at bounding box center [1096, 182] width 283 height 39
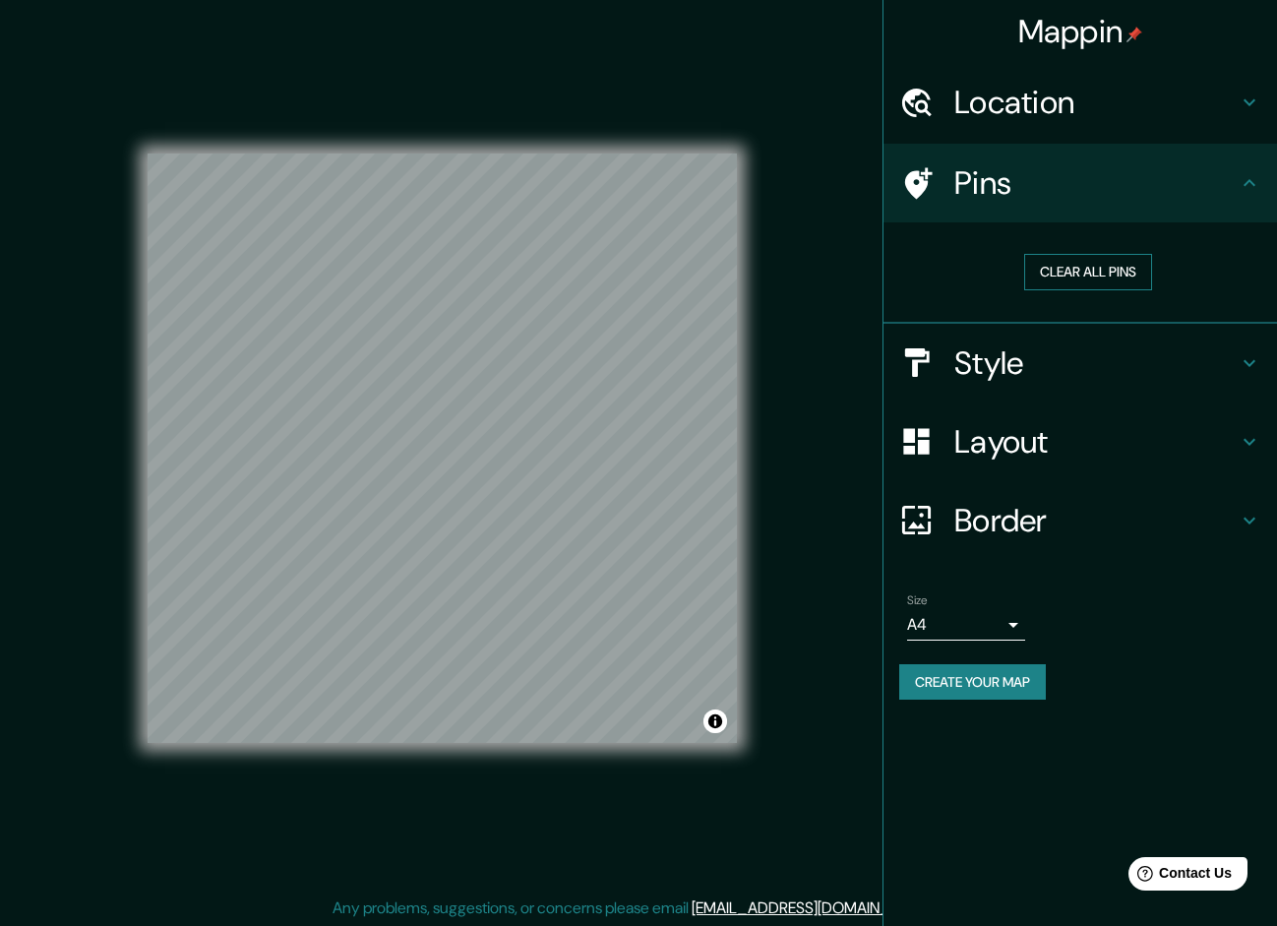
click at [1106, 273] on button "Clear all pins" at bounding box center [1088, 272] width 128 height 36
click at [461, 415] on div at bounding box center [457, 410] width 16 height 16
click at [1039, 126] on div "Location" at bounding box center [1081, 102] width 394 height 79
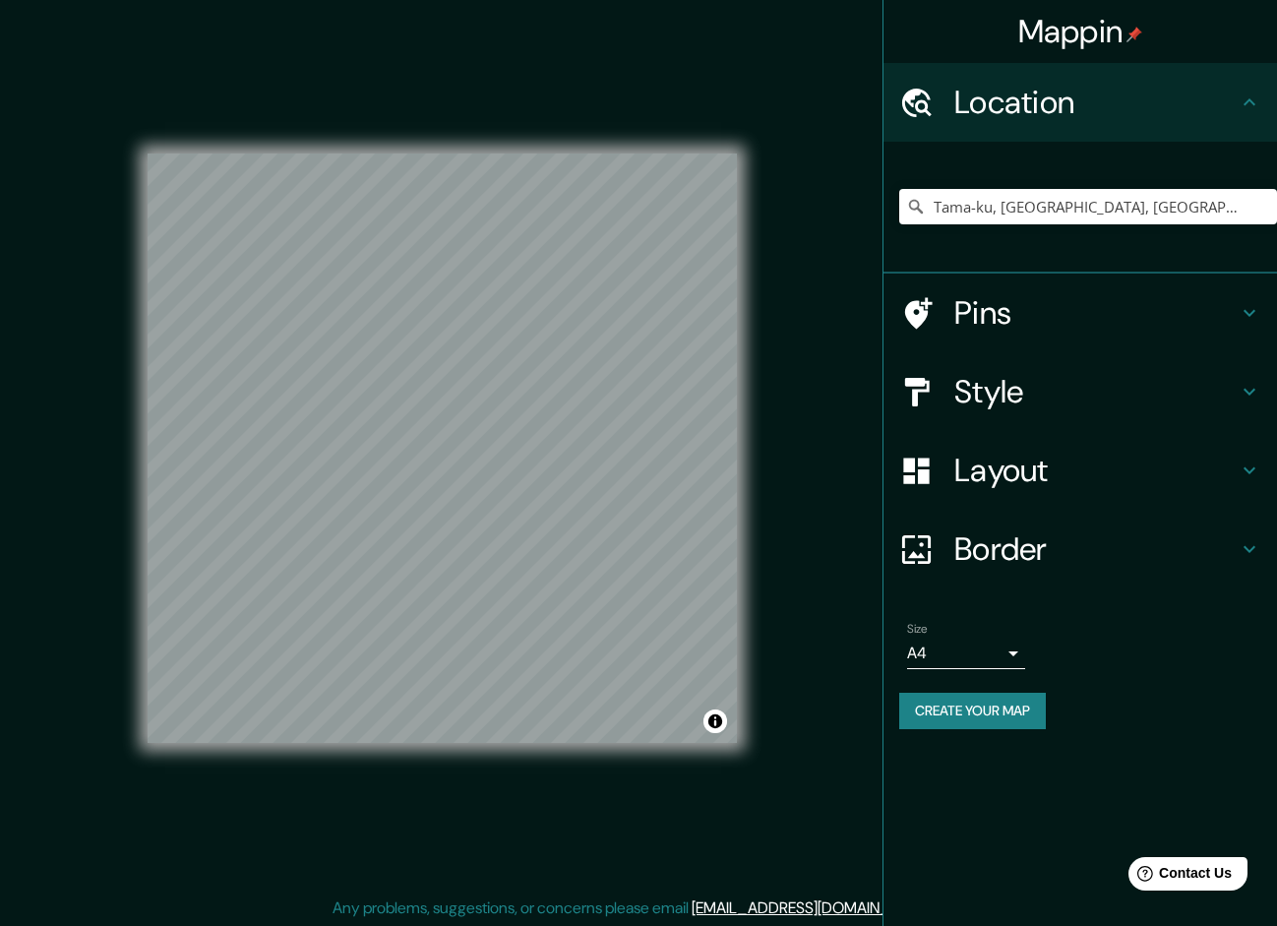
click at [1052, 121] on h4 "Location" at bounding box center [1096, 102] width 283 height 39
click at [947, 709] on button "Create your map" at bounding box center [972, 711] width 147 height 36
click at [1030, 720] on button "Create your map" at bounding box center [972, 711] width 147 height 36
click at [1006, 716] on button "Create your map" at bounding box center [972, 711] width 147 height 36
